Goal: Transaction & Acquisition: Purchase product/service

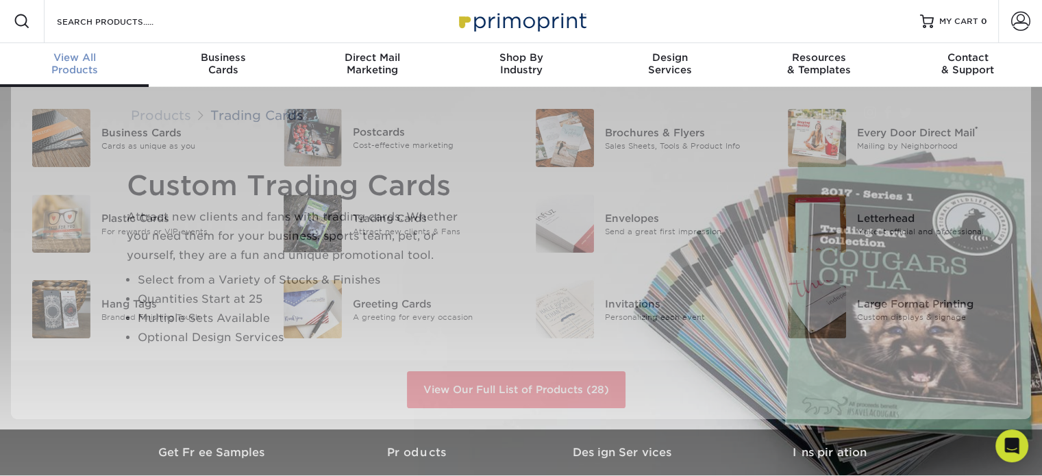
scroll to position [1, 0]
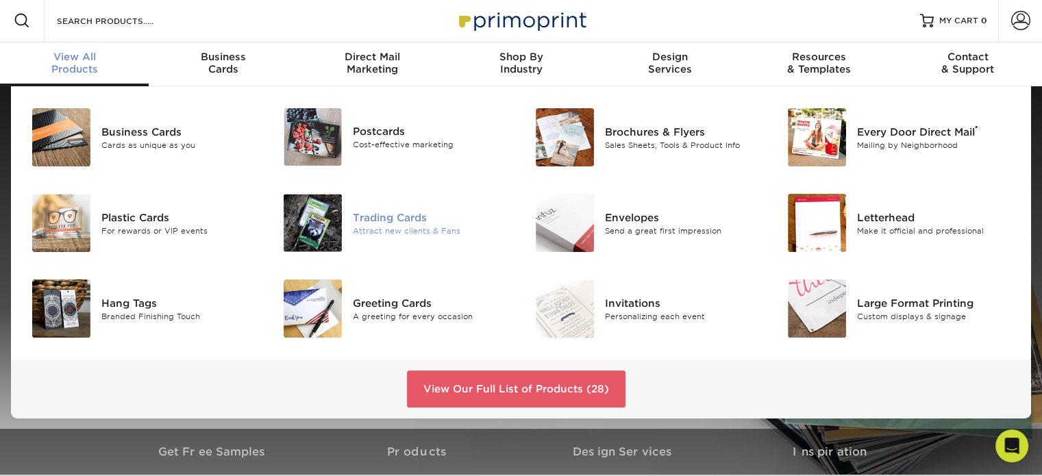
click at [341, 221] on img at bounding box center [313, 223] width 58 height 58
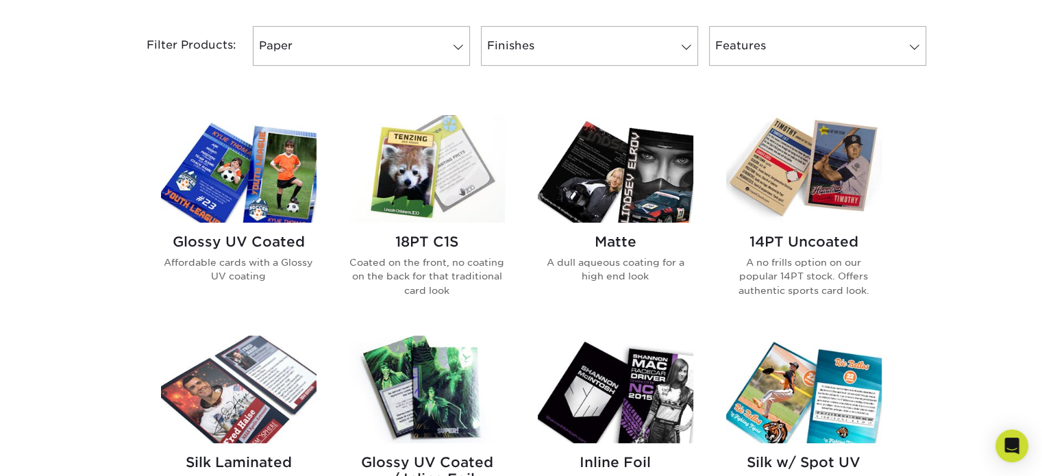
scroll to position [479, 0]
